Goal: Transaction & Acquisition: Obtain resource

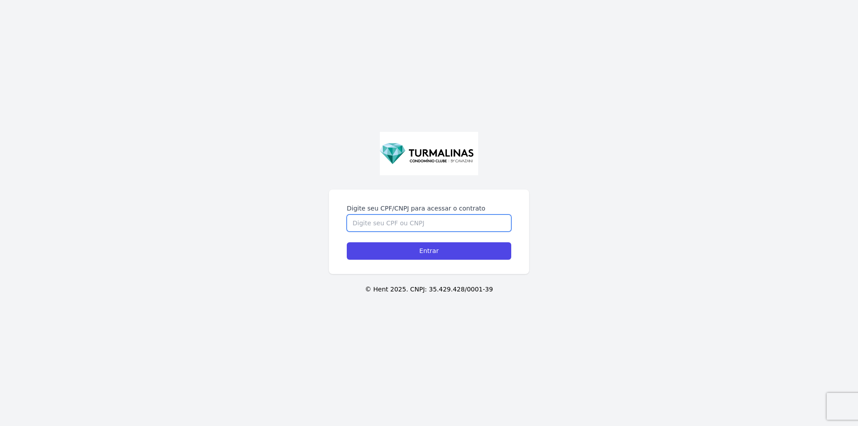
click at [447, 229] on input "Digite seu CPF/CNPJ para acessar o contrato" at bounding box center [429, 223] width 164 height 17
click at [392, 219] on input "Digite seu CPF/CNPJ para acessar o contrato" at bounding box center [429, 223] width 164 height 17
paste input "38735401850"
type input "38735401850"
click at [404, 251] on input "Entrar" at bounding box center [429, 250] width 164 height 17
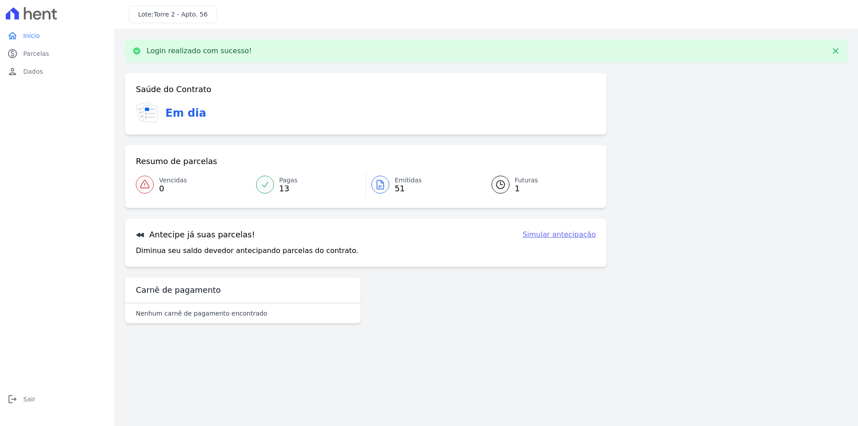
click at [573, 234] on link "Simular antecipação" at bounding box center [558, 234] width 73 height 11
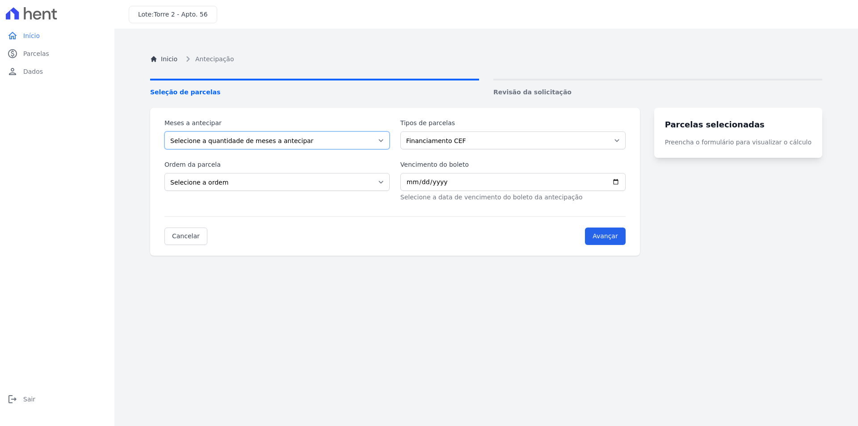
click at [345, 138] on select "Selecione a quantidade de meses a antecipar" at bounding box center [276, 140] width 225 height 18
click at [338, 143] on select "Selecione a quantidade de meses a antecipar" at bounding box center [276, 140] width 225 height 18
click at [164, 131] on select "Selecione a quantidade de meses a antecipar" at bounding box center [276, 140] width 225 height 18
drag, startPoint x: 331, startPoint y: 157, endPoint x: 370, endPoint y: 146, distance: 40.9
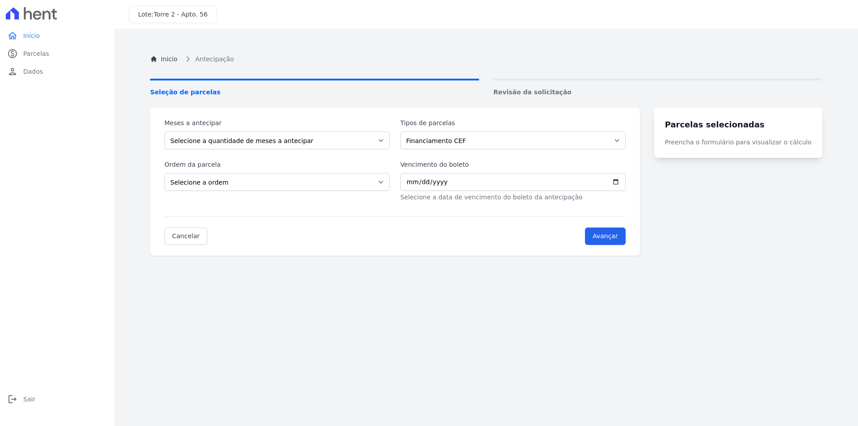
click at [332, 157] on div "Meses a antecipar Selecione a quantidade de meses a antecipar Tipos de parcelas…" at bounding box center [394, 160] width 461 height 84
click at [540, 99] on div "Inicio Antecipação Seleção de parcelas Revisão da solicitação Meses a antecipar…" at bounding box center [486, 252] width 686 height 426
click at [543, 93] on span "Revisão da solicitação" at bounding box center [657, 92] width 329 height 9
click at [339, 178] on select "Selecione a ordem Últimas parcelas Primeiras parcelas" at bounding box center [276, 182] width 225 height 18
select select "ending"
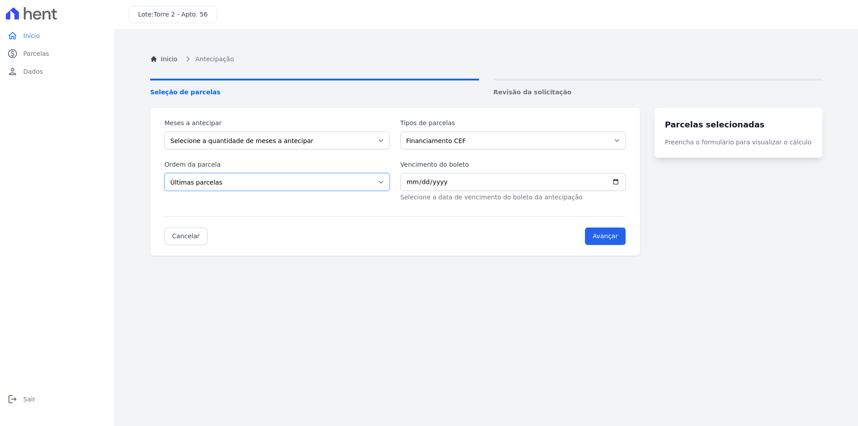
click at [164, 173] on select "Selecione a ordem Últimas parcelas Primeiras parcelas" at bounding box center [276, 182] width 225 height 18
click at [463, 139] on select "Financiamento CEF" at bounding box center [512, 140] width 225 height 18
click at [406, 131] on select "Financiamento CEF" at bounding box center [512, 140] width 225 height 18
click at [442, 181] on input "Vencimento do boleto" at bounding box center [512, 182] width 225 height 18
click at [479, 185] on input "Vencimento do boleto" at bounding box center [512, 182] width 225 height 18
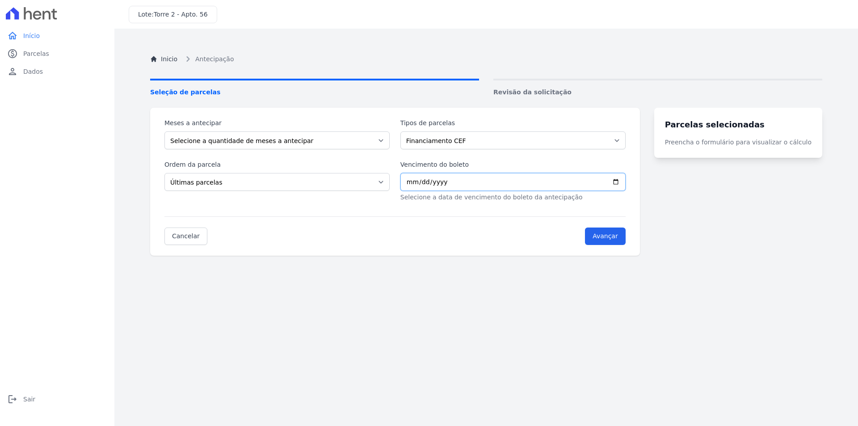
click at [526, 184] on input "Vencimento do boleto" at bounding box center [512, 182] width 225 height 18
click at [583, 178] on input "Vencimento do boleto" at bounding box center [512, 182] width 225 height 18
click at [202, 62] on span "Antecipação" at bounding box center [214, 59] width 38 height 9
click at [189, 242] on link "Cancelar" at bounding box center [185, 235] width 43 height 17
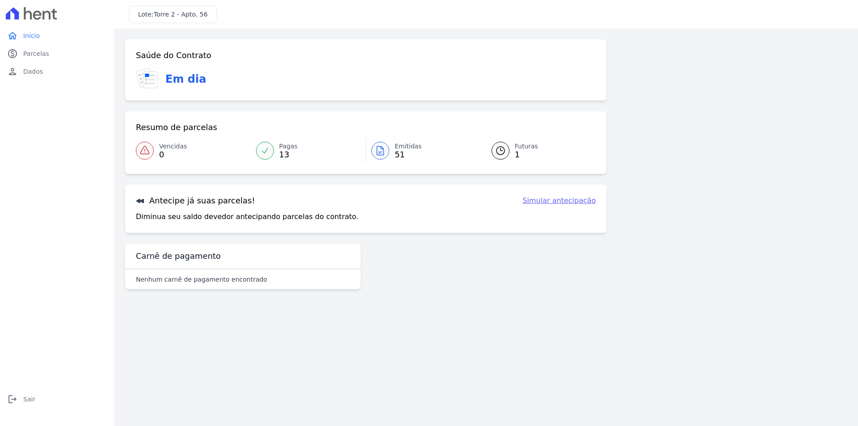
click at [387, 153] on div at bounding box center [380, 151] width 18 height 18
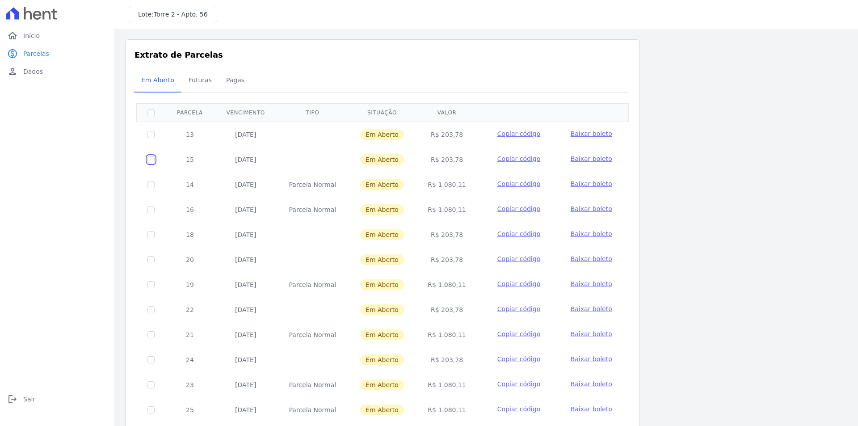
click at [148, 163] on input "checkbox" at bounding box center [150, 159] width 7 height 7
checkbox input "true"
click at [150, 136] on input "checkbox" at bounding box center [150, 134] width 7 height 7
checkbox input "true"
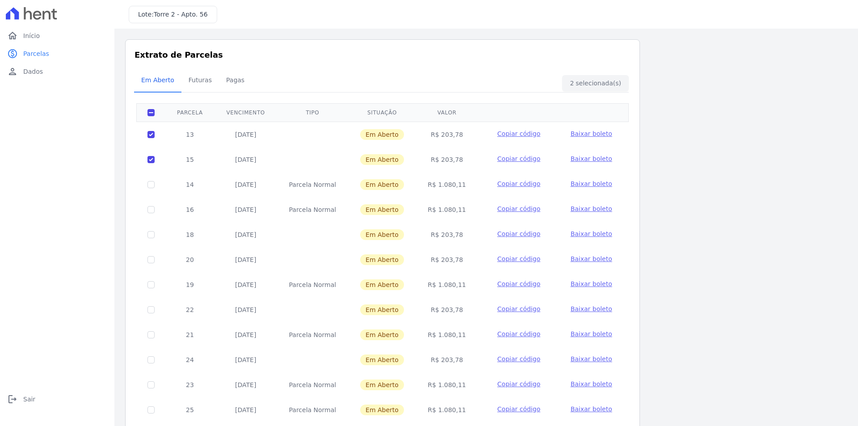
click at [606, 83] on div "Em Aberto Futuras Pagas" at bounding box center [382, 81] width 497 height 22
drag, startPoint x: 293, startPoint y: 188, endPoint x: 335, endPoint y: 189, distance: 42.5
click at [335, 189] on td "Parcela Normal" at bounding box center [313, 184] width 72 height 25
drag, startPoint x: 290, startPoint y: 208, endPoint x: 350, endPoint y: 212, distance: 60.0
click at [350, 212] on tr "16 08/12/2025 Parcela Normal Em Aberto R$ 1.080,11 Copiar código Baixar boleto" at bounding box center [383, 209] width 492 height 25
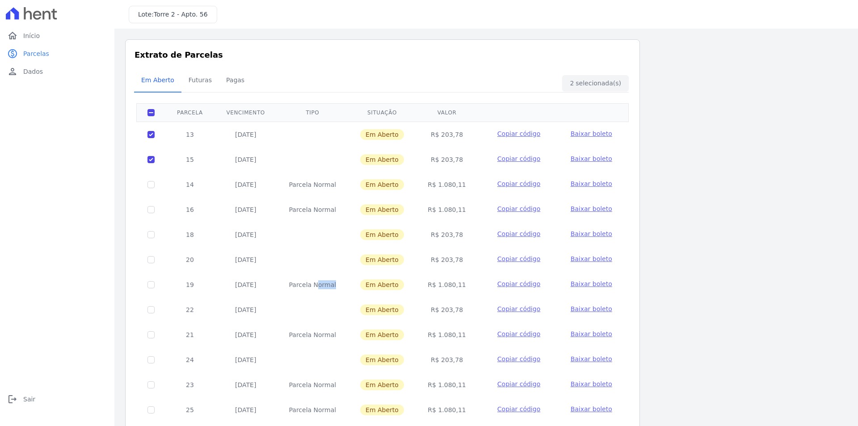
drag, startPoint x: 293, startPoint y: 286, endPoint x: 362, endPoint y: 288, distance: 68.9
click at [362, 288] on tr "19 08/01/2026 Parcela Normal Em Aberto R$ 1.080,11 Copiar código Baixar boleto" at bounding box center [383, 284] width 492 height 25
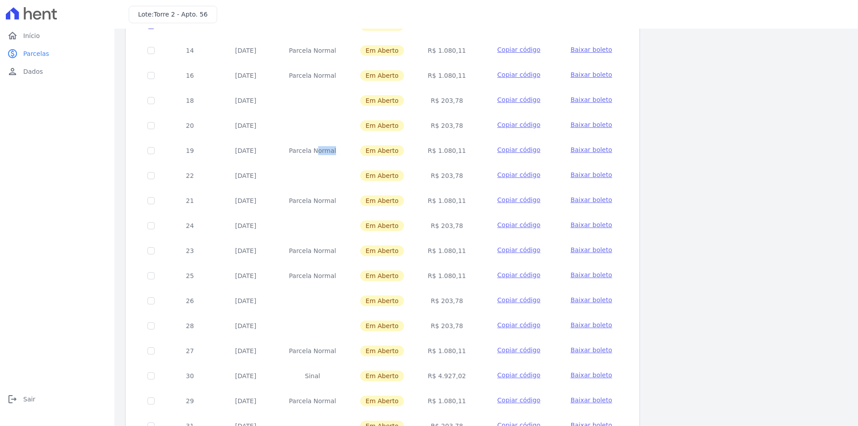
scroll to position [179, 0]
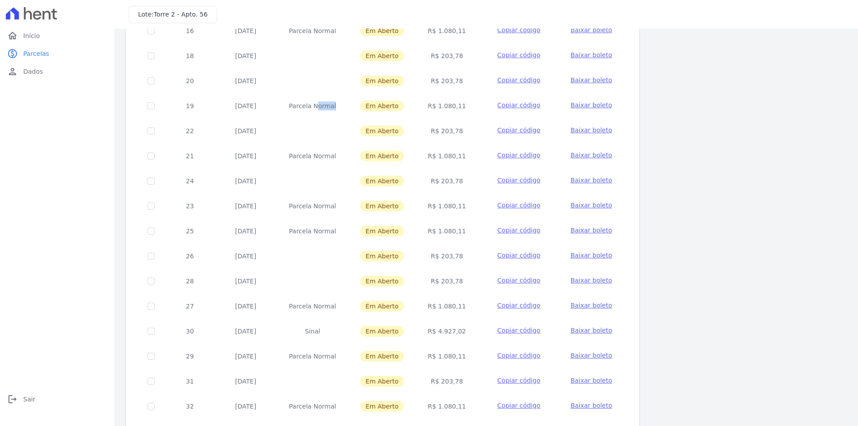
drag, startPoint x: 466, startPoint y: 333, endPoint x: 416, endPoint y: 335, distance: 49.7
click at [416, 335] on td "R$ 4.927,02" at bounding box center [447, 331] width 62 height 25
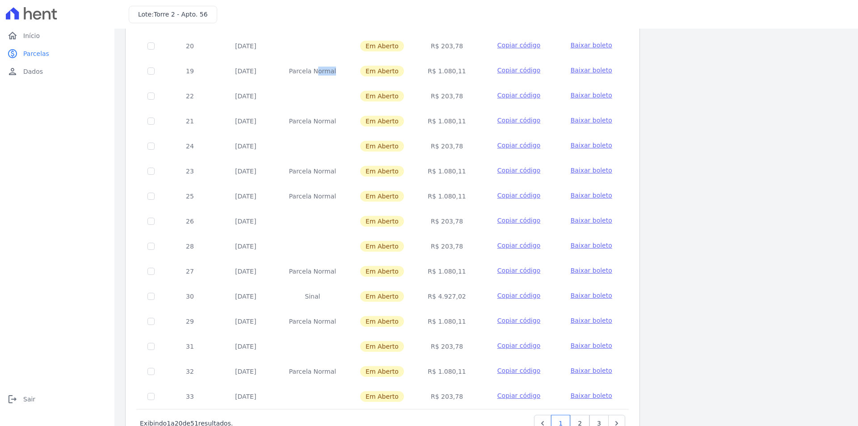
scroll to position [248, 0]
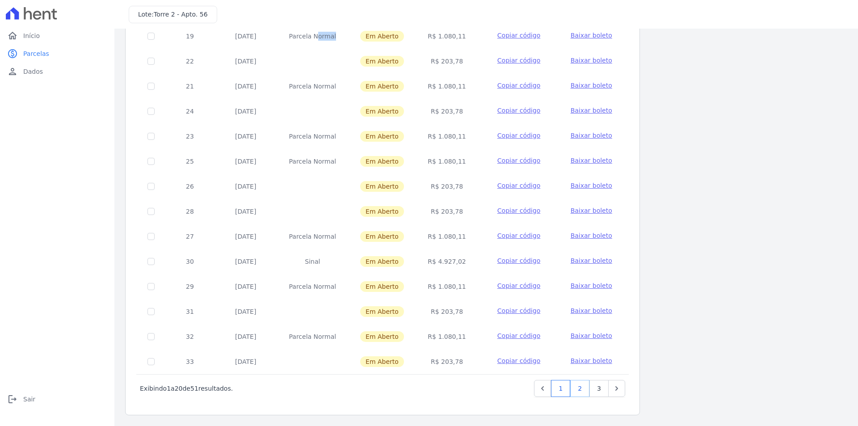
click at [583, 394] on link "2" at bounding box center [579, 388] width 19 height 17
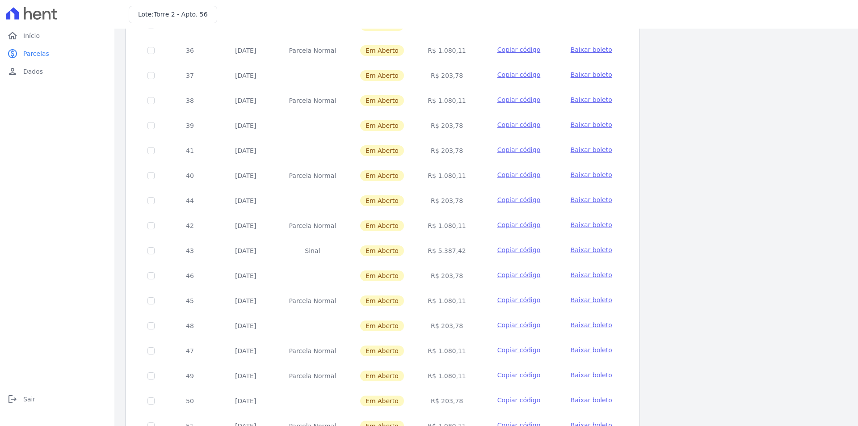
scroll to position [248, 0]
